Goal: Learn about a topic

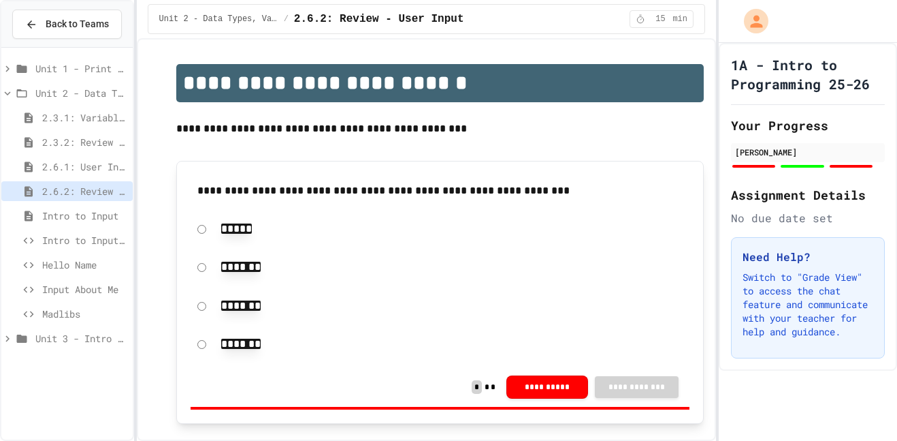
click at [82, 319] on span "Madlibs" at bounding box center [84, 313] width 85 height 14
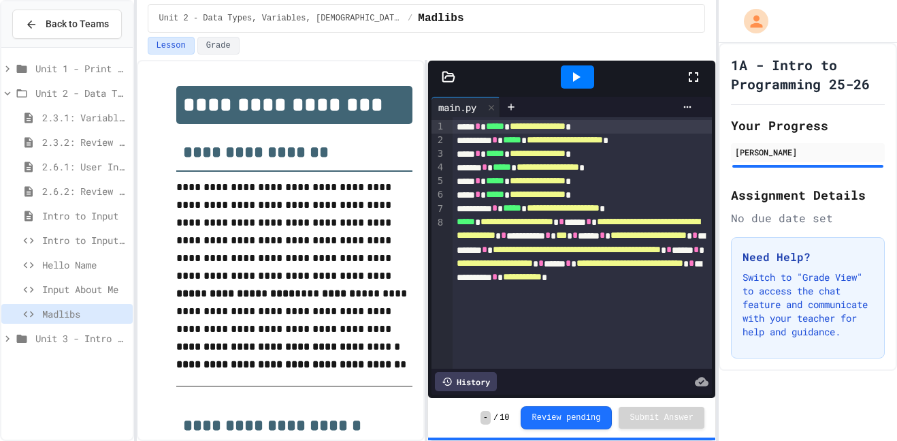
click at [92, 289] on span "Input About Me" at bounding box center [84, 289] width 85 height 14
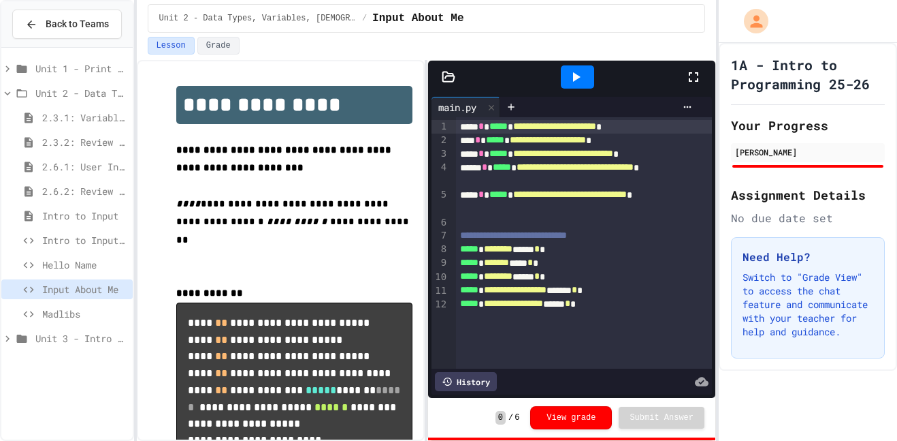
click at [581, 65] on div at bounding box center [577, 76] width 33 height 23
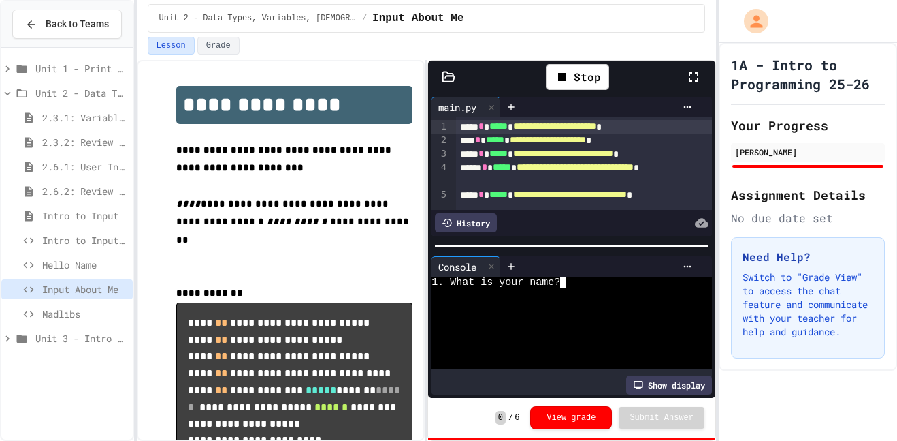
click at [571, 280] on textarea "Terminal input" at bounding box center [569, 282] width 6 height 12
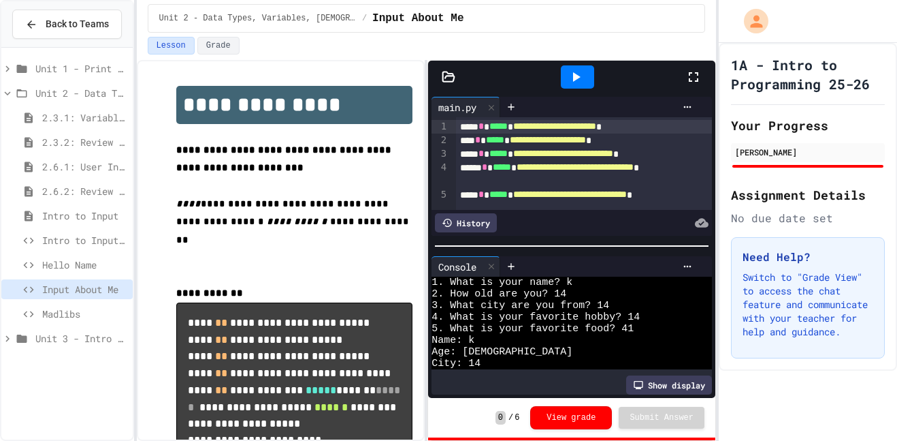
click at [692, 82] on icon at bounding box center [694, 77] width 16 height 16
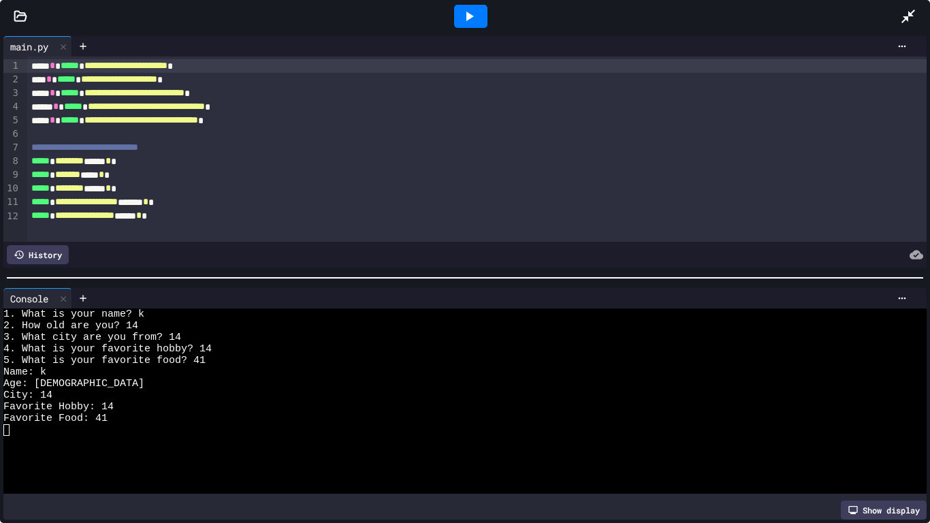
click at [897, 2] on div at bounding box center [915, 16] width 30 height 37
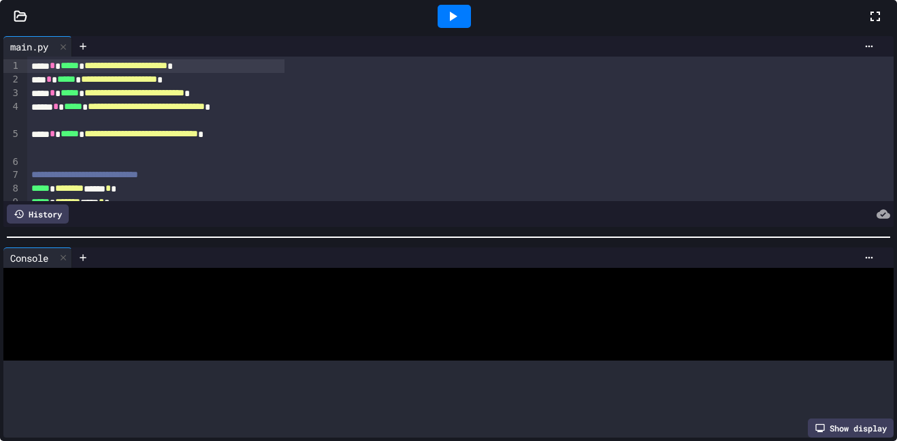
scroll to position [35, 0]
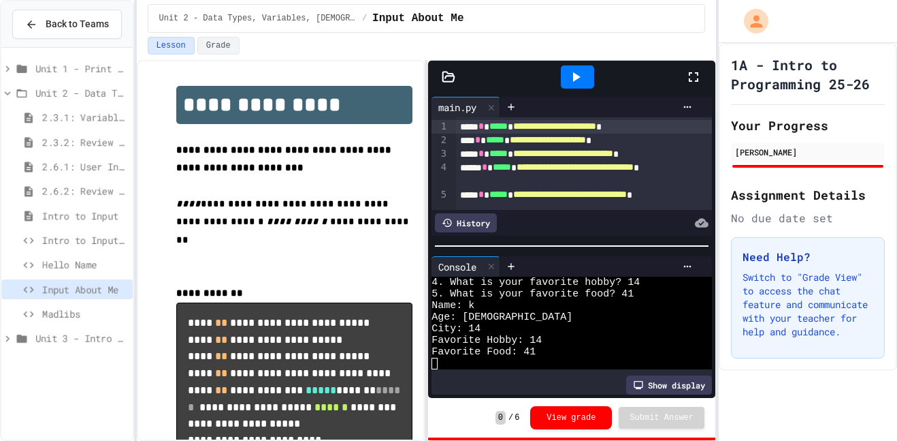
click at [569, 78] on icon at bounding box center [576, 77] width 16 height 16
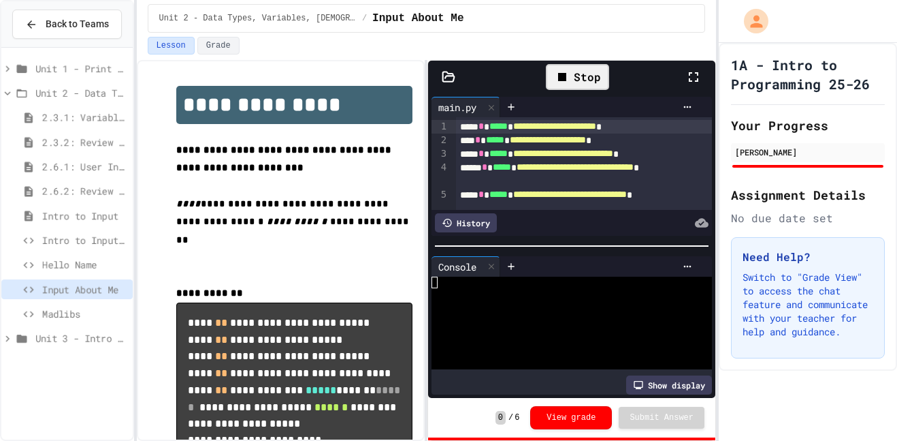
click at [569, 78] on icon at bounding box center [562, 77] width 16 height 16
